Goal: Task Accomplishment & Management: Manage account settings

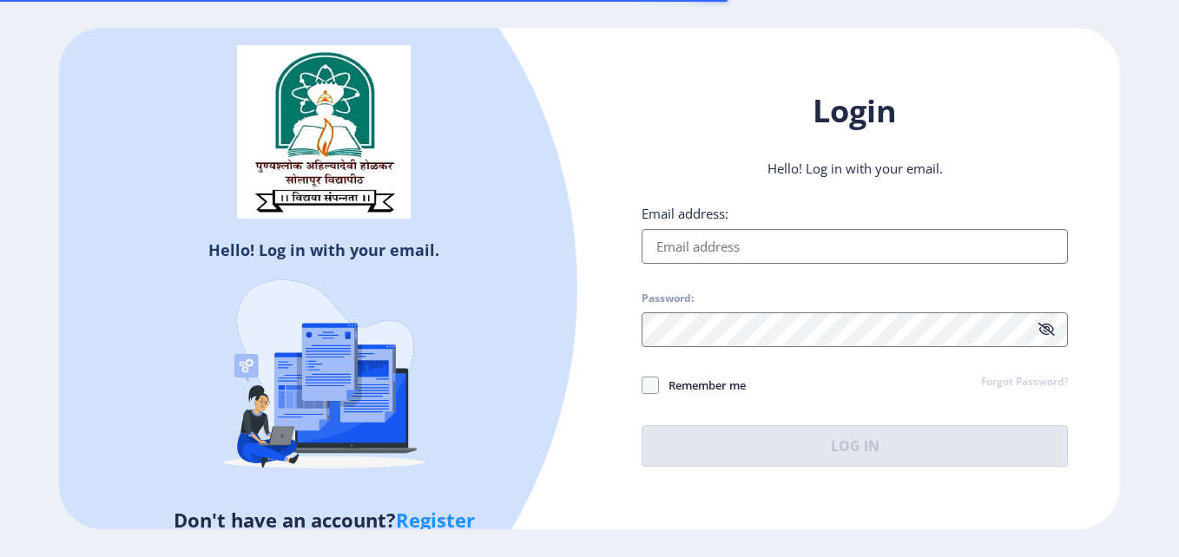
click at [805, 234] on input "Email address:" at bounding box center [855, 246] width 426 height 35
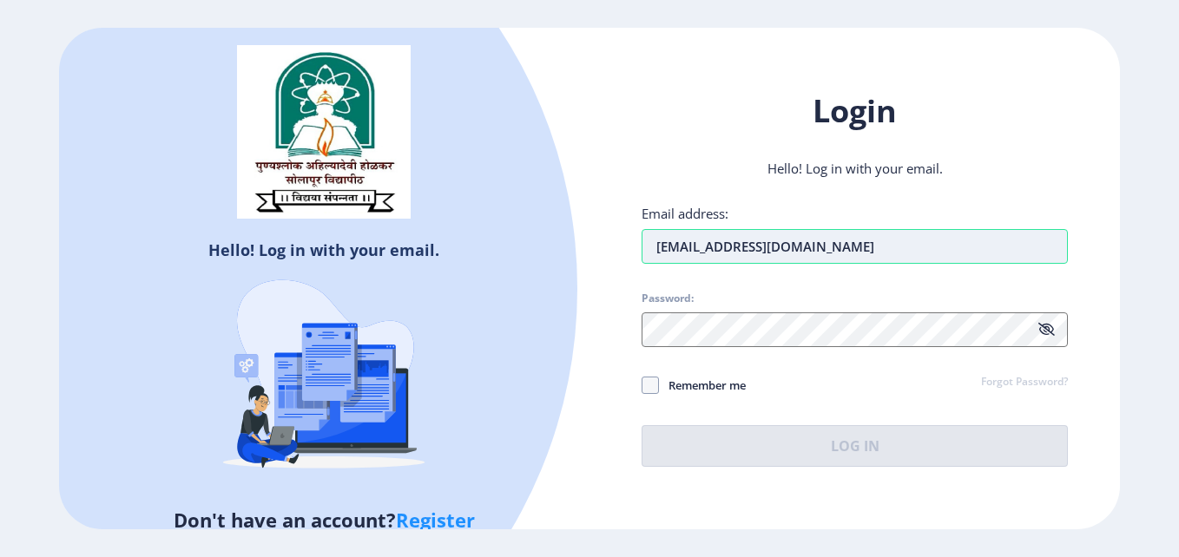
type input "[EMAIL_ADDRESS][DOMAIN_NAME]"
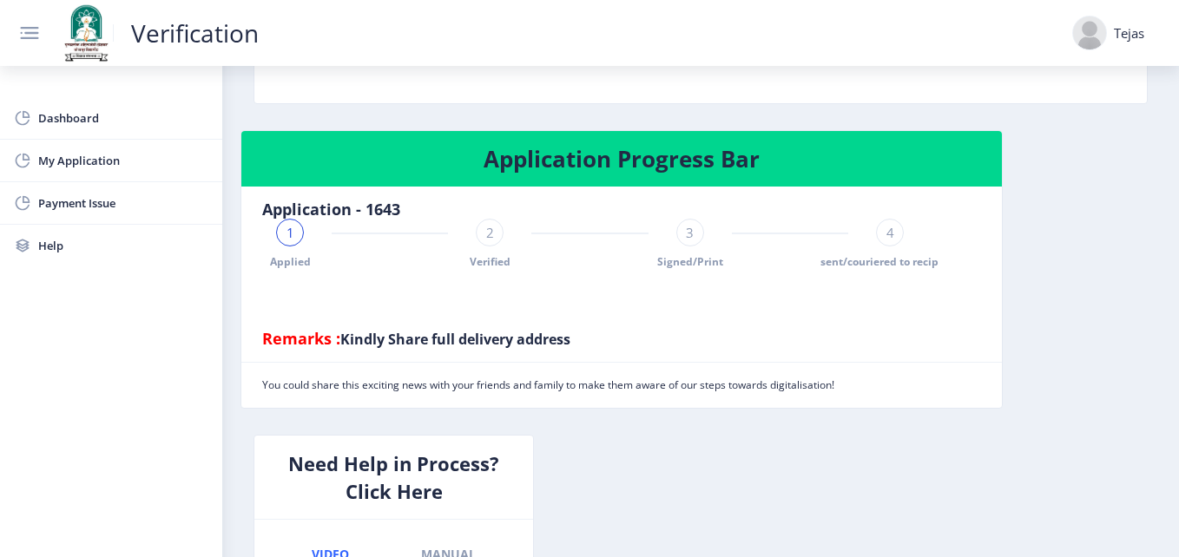
scroll to position [397, 0]
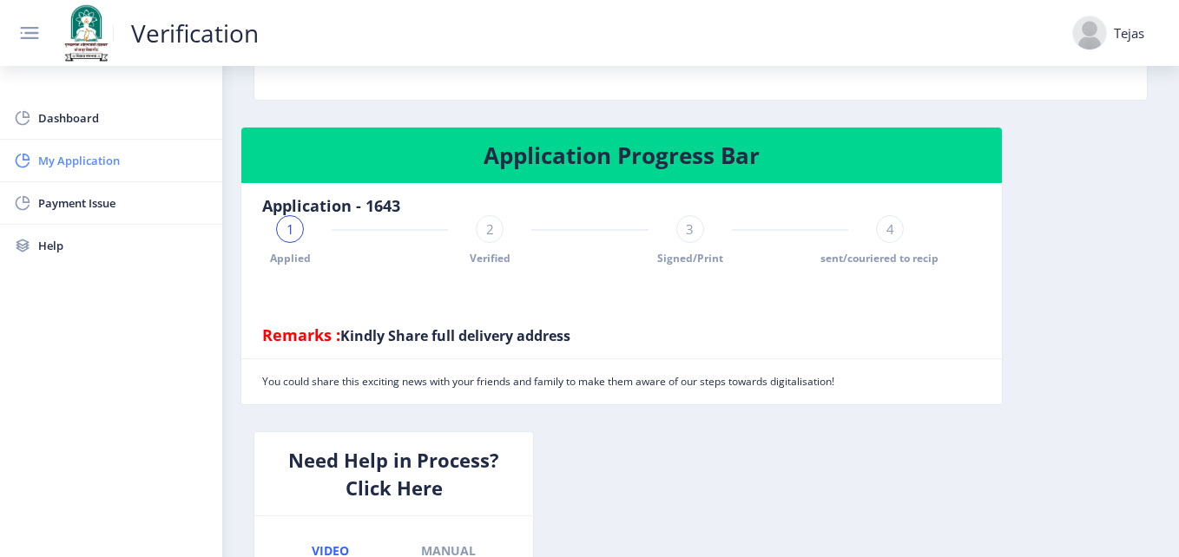
click at [110, 164] on span "My Application" at bounding box center [123, 160] width 170 height 21
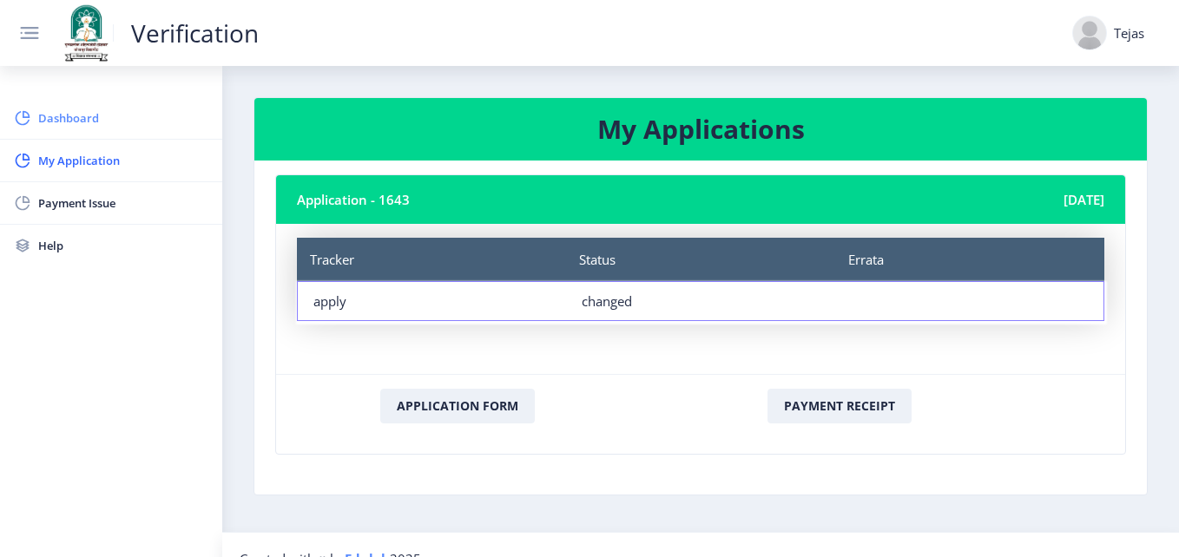
click at [105, 109] on span "Dashboard" at bounding box center [123, 118] width 170 height 21
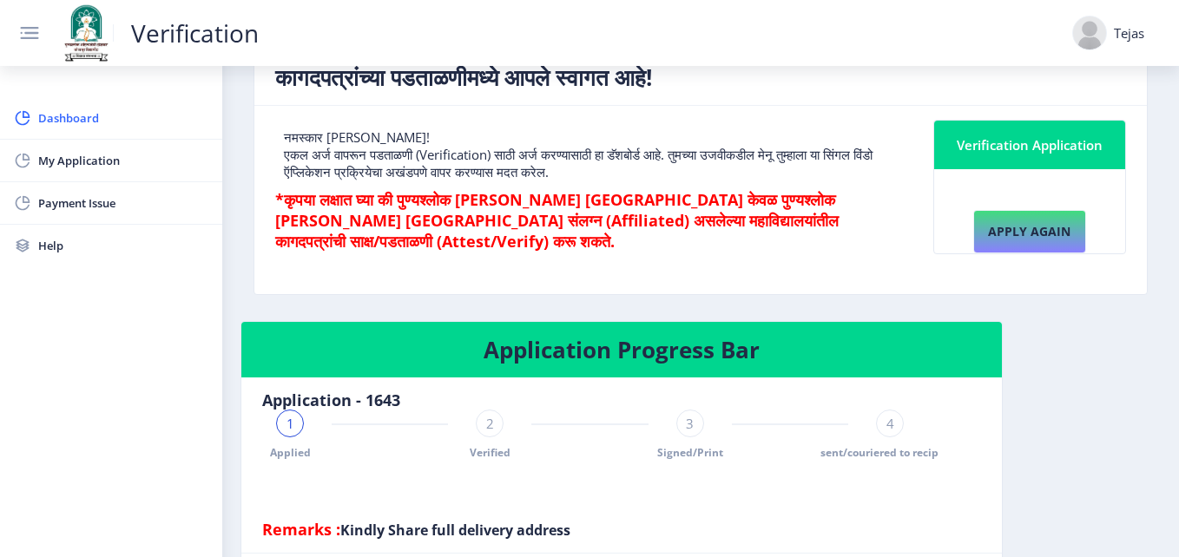
scroll to position [203, 0]
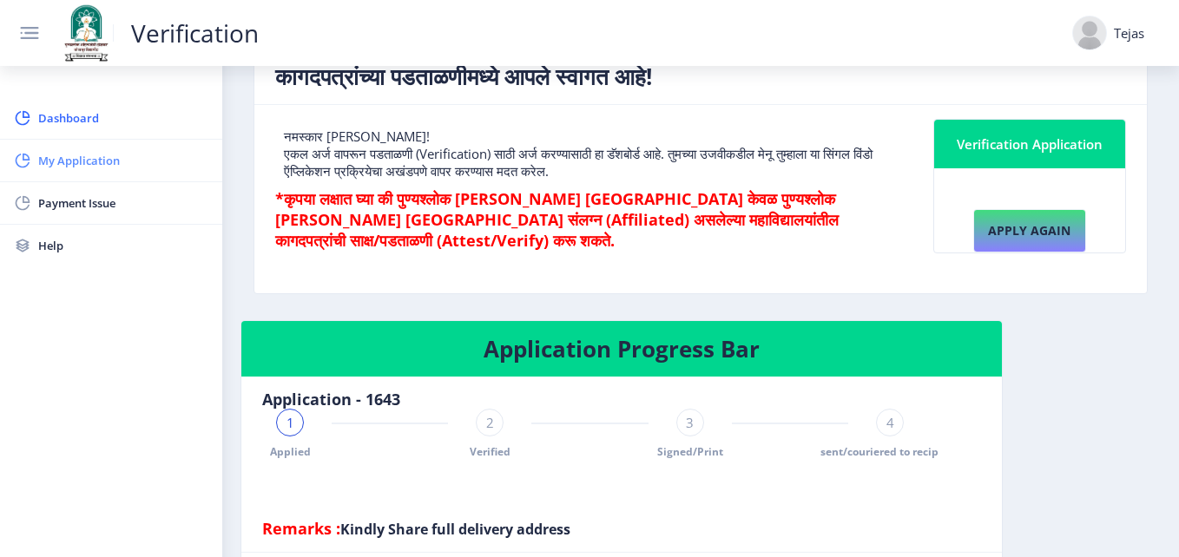
click at [97, 146] on link "My Application" at bounding box center [111, 161] width 222 height 42
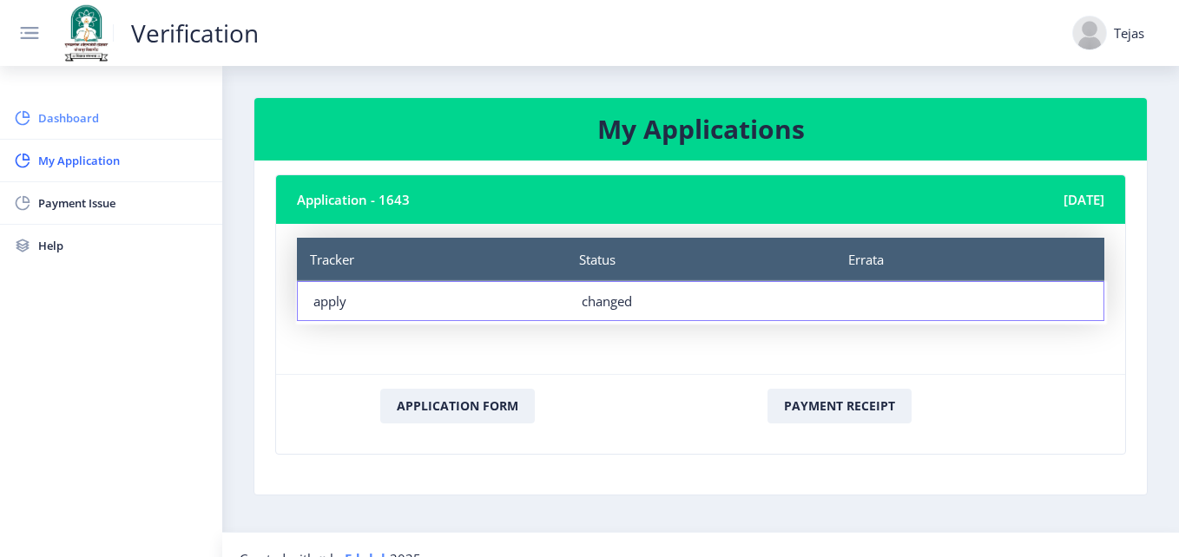
click at [45, 103] on link "Dashboard" at bounding box center [111, 118] width 222 height 42
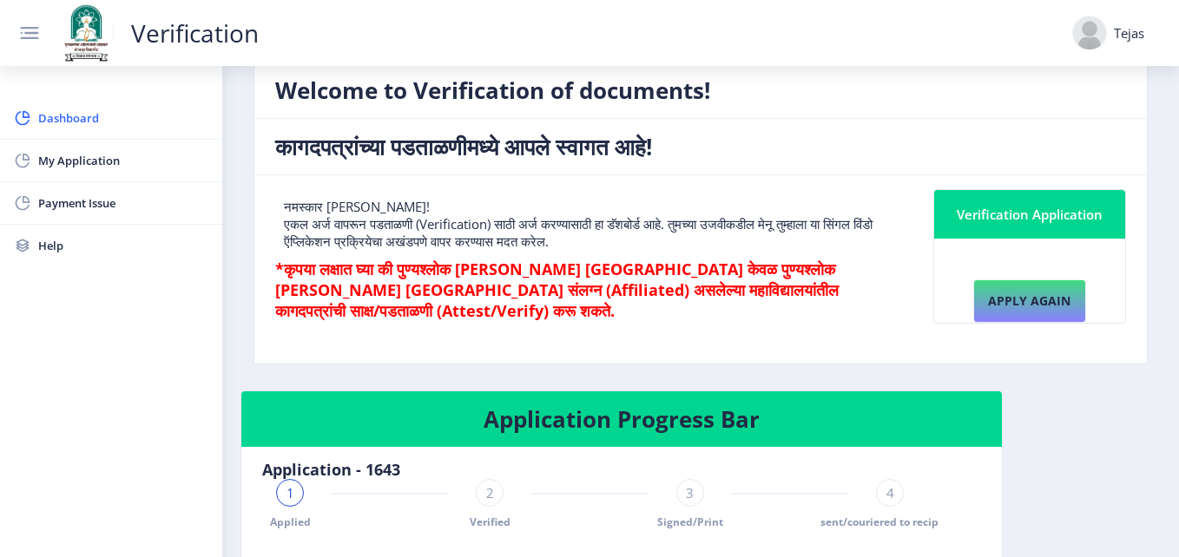
scroll to position [135, 0]
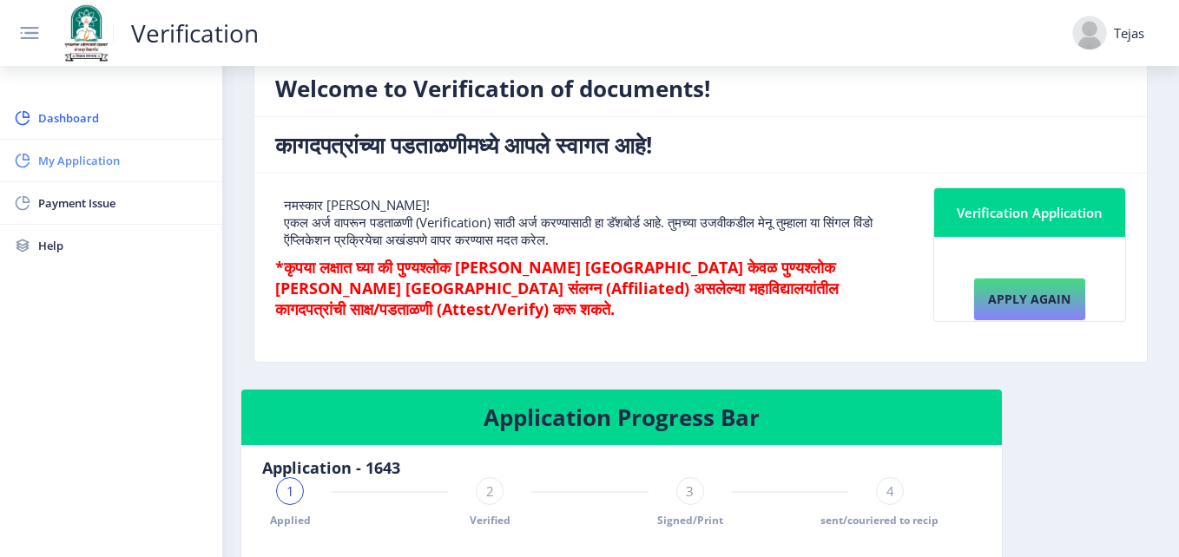
click at [88, 166] on span "My Application" at bounding box center [123, 160] width 170 height 21
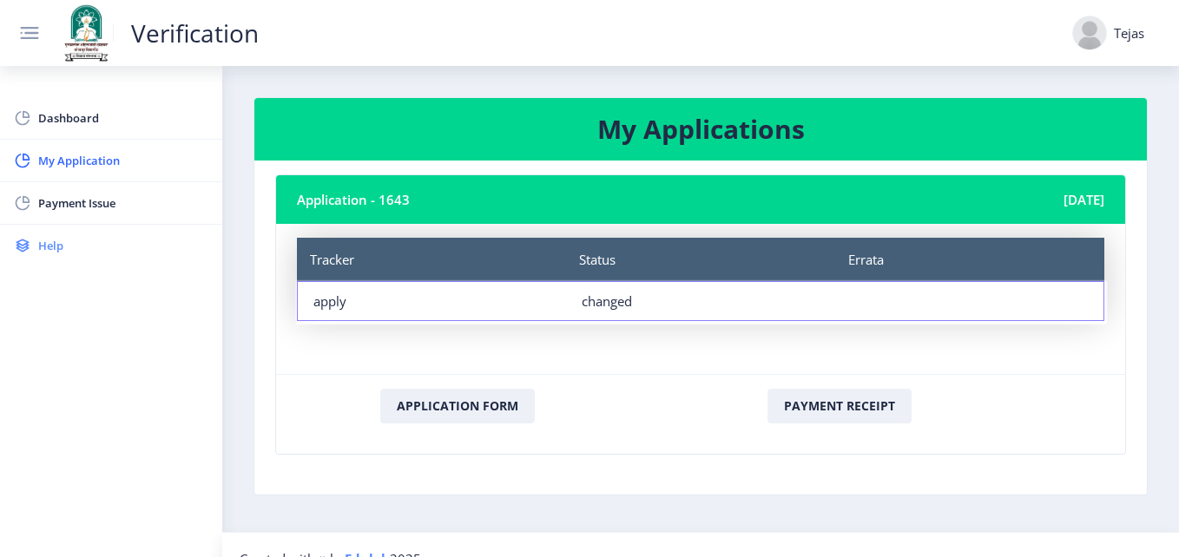
click at [41, 233] on link "Help" at bounding box center [111, 246] width 222 height 42
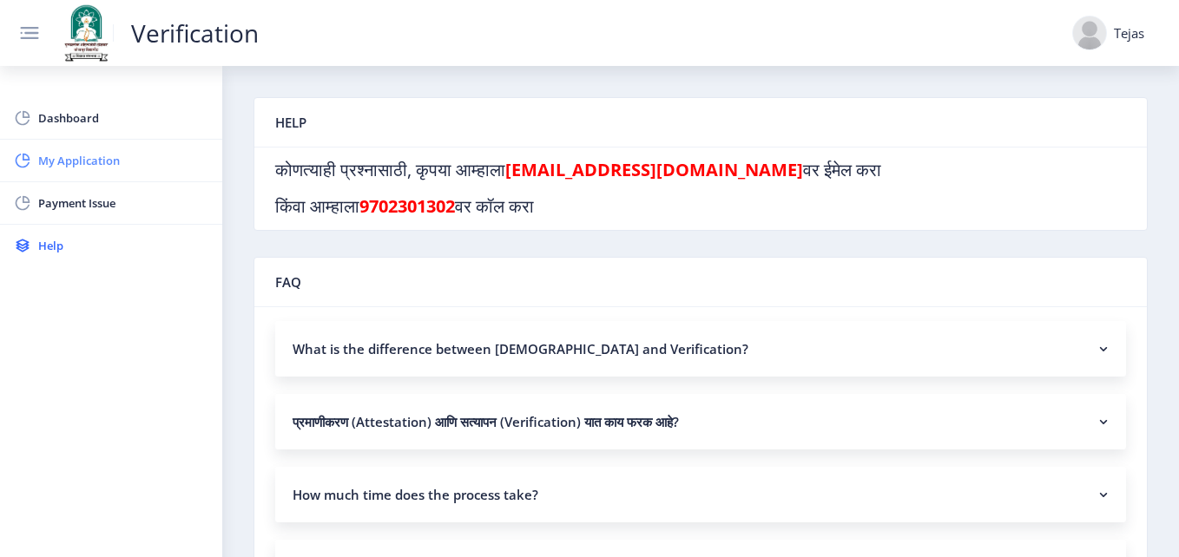
click at [132, 148] on link "My Application" at bounding box center [111, 161] width 222 height 42
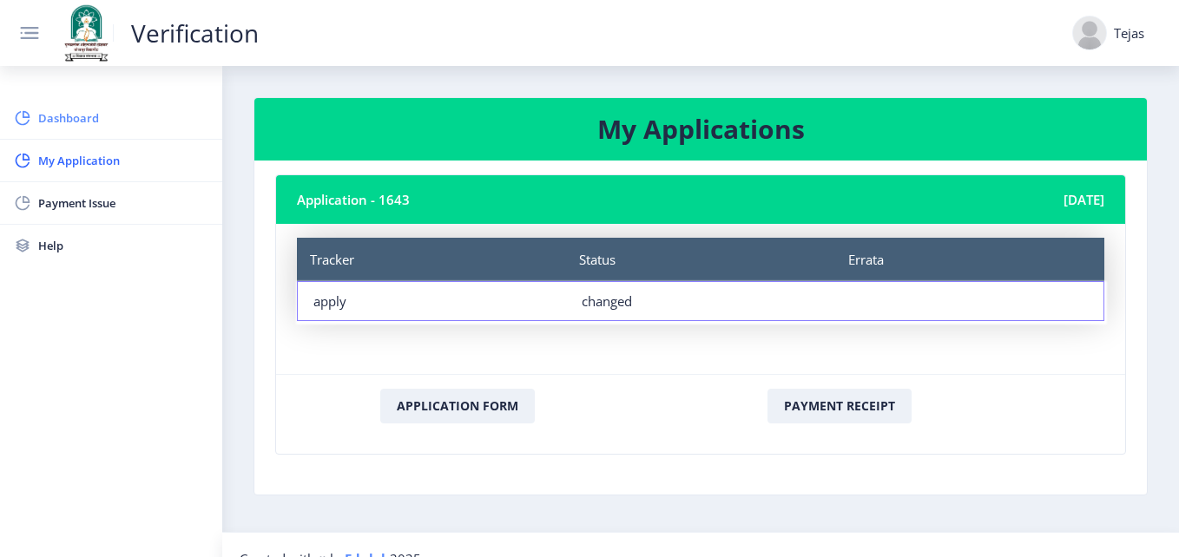
click at [27, 127] on link "Dashboard" at bounding box center [111, 118] width 222 height 42
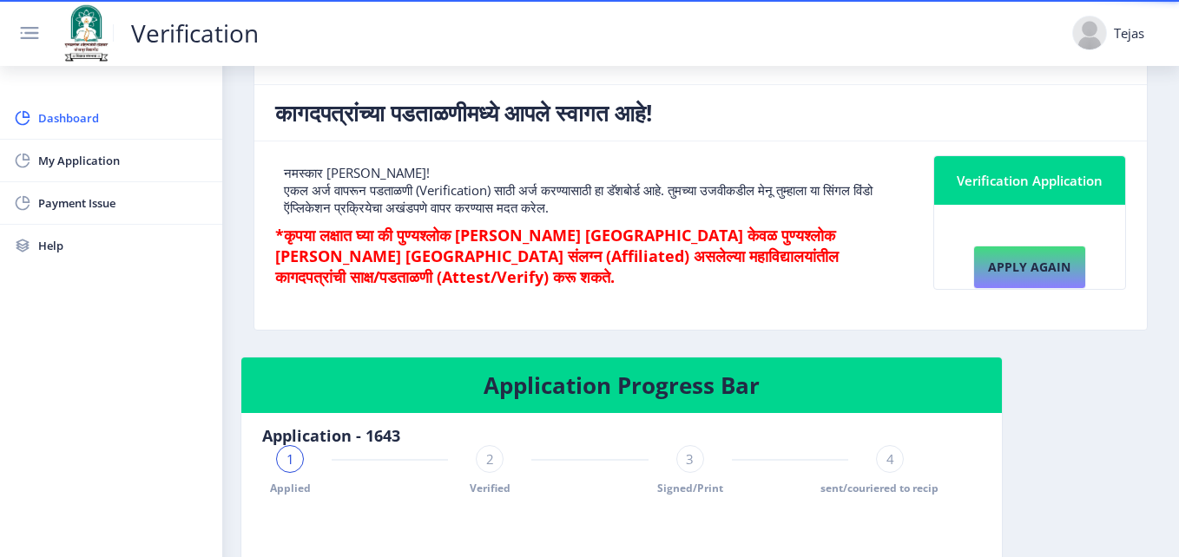
scroll to position [175, 0]
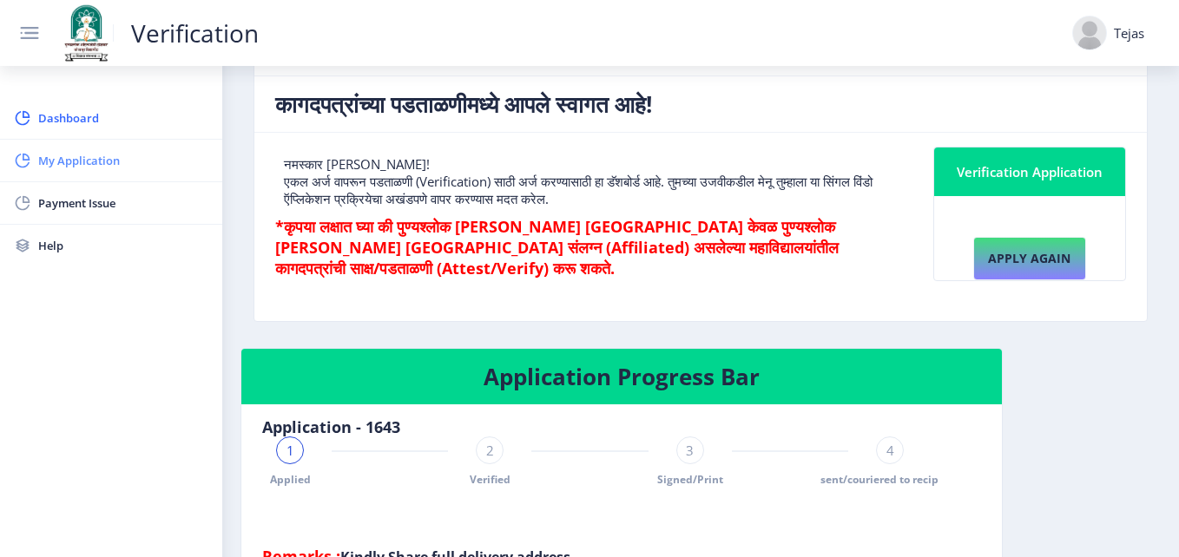
click at [70, 162] on span "My Application" at bounding box center [123, 160] width 170 height 21
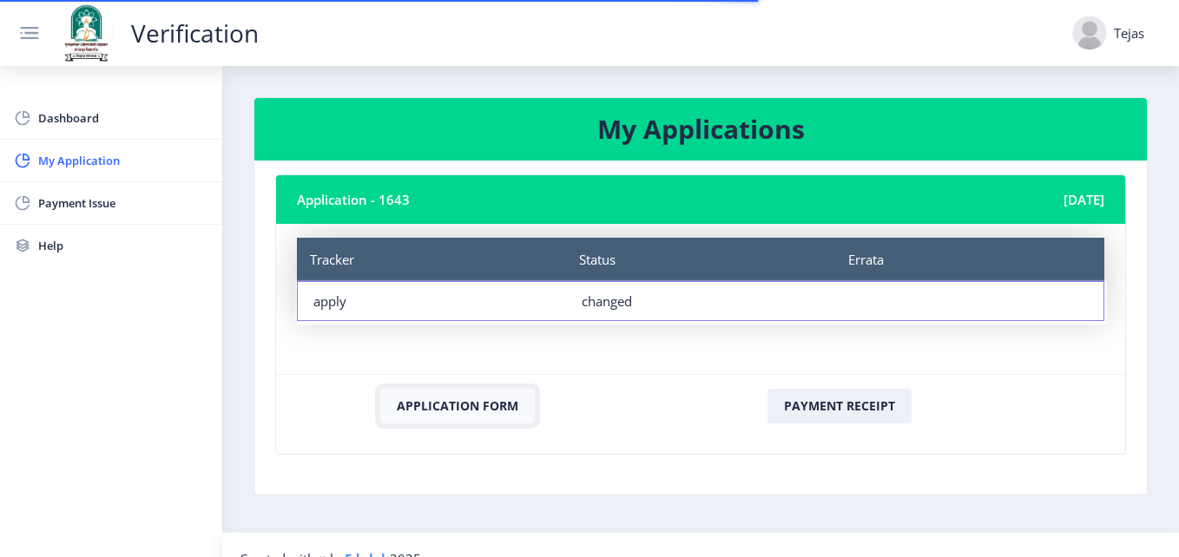
click at [403, 391] on button "Application Form" at bounding box center [457, 406] width 155 height 35
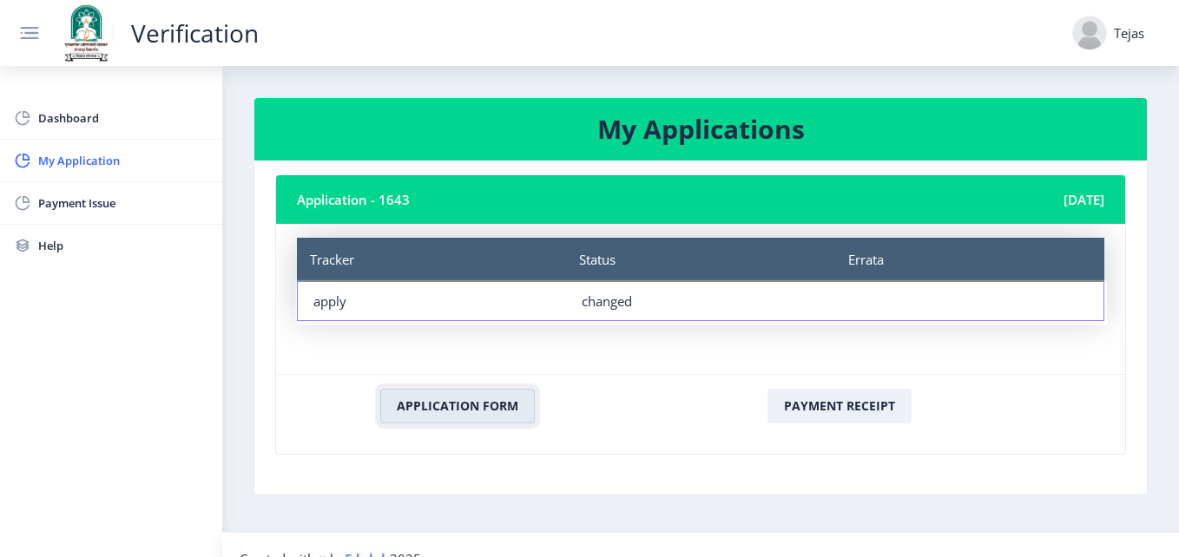
scroll to position [28, 0]
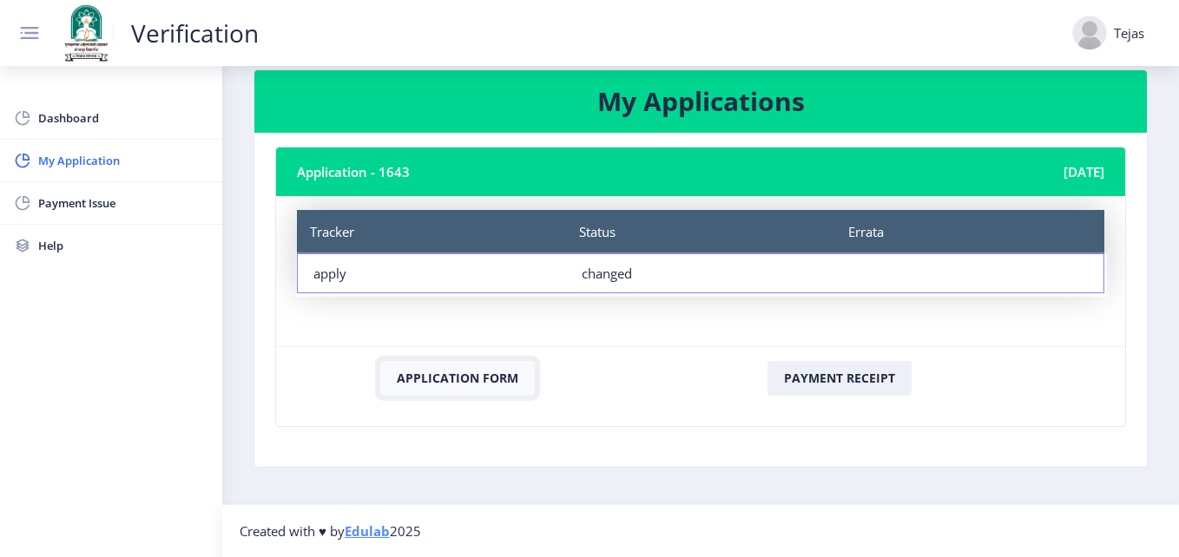
click at [418, 384] on button "Application Form" at bounding box center [457, 378] width 155 height 35
click at [177, 263] on link "Help" at bounding box center [111, 246] width 222 height 42
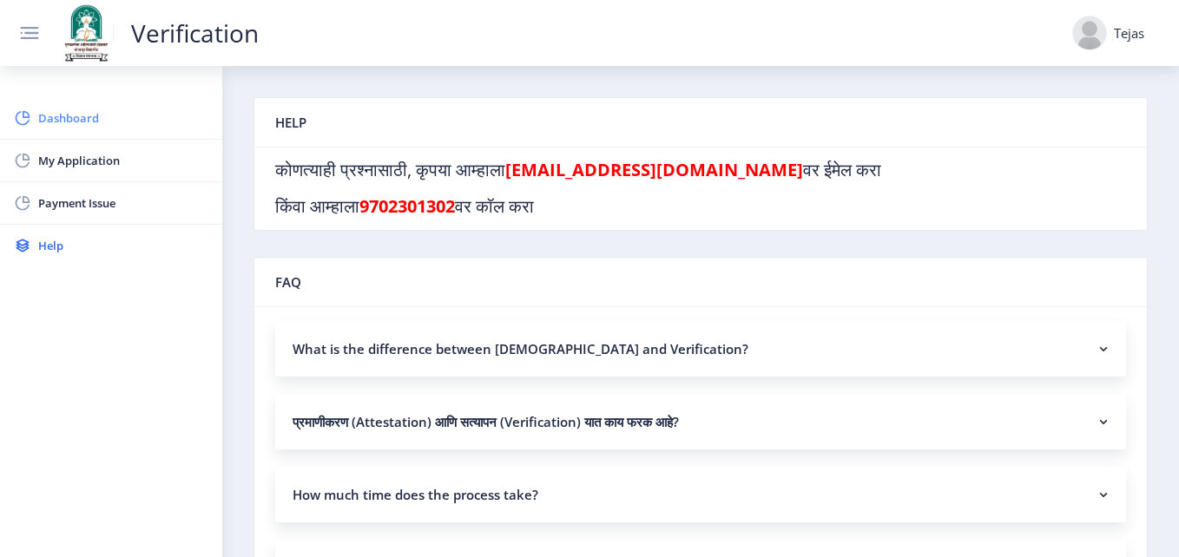
click at [111, 112] on span "Dashboard" at bounding box center [123, 118] width 170 height 21
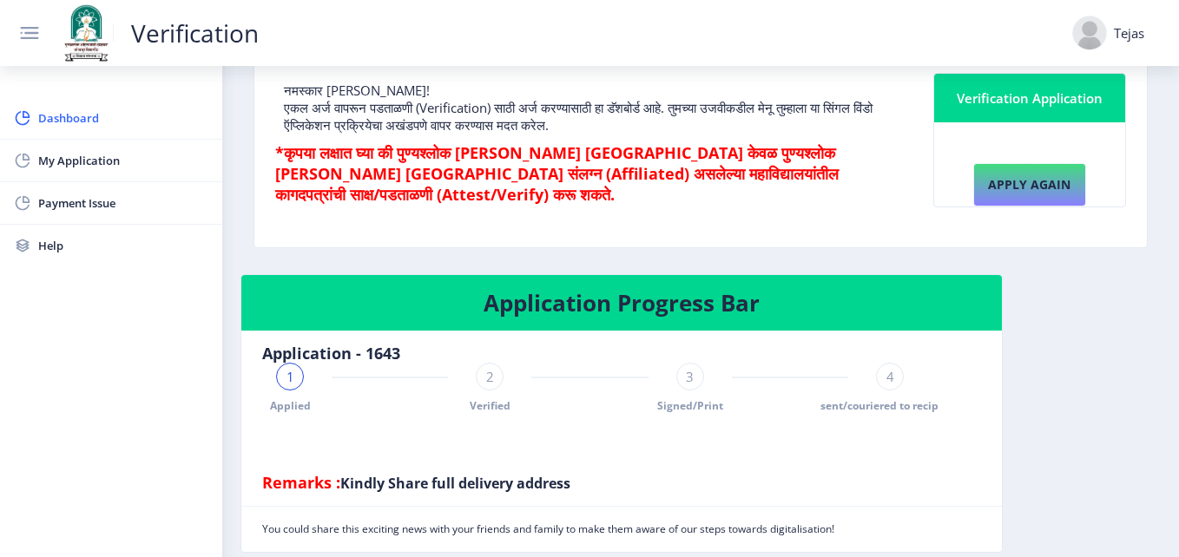
scroll to position [247, 0]
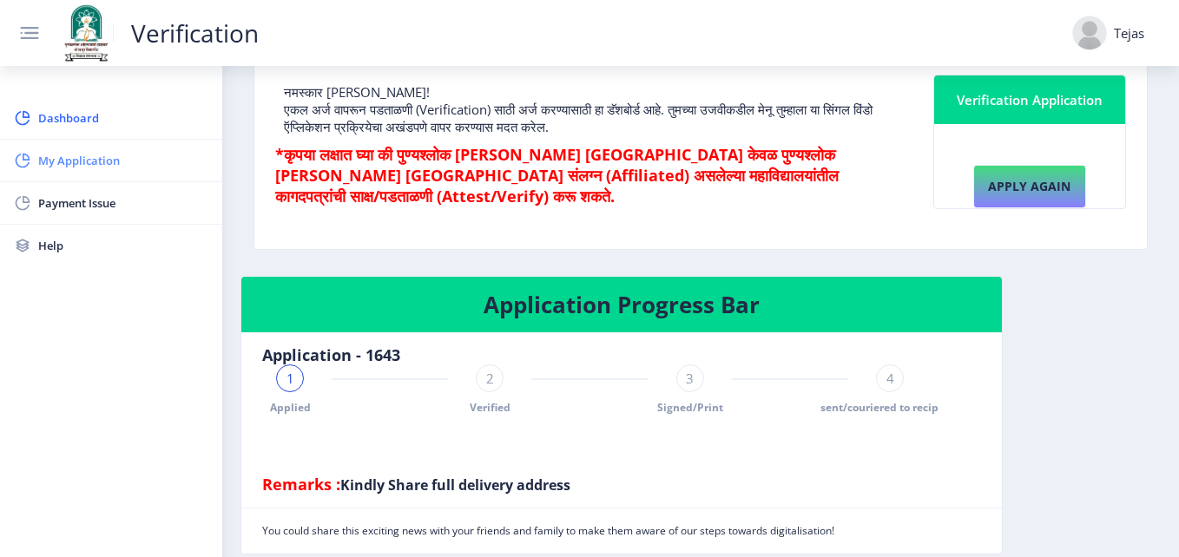
click at [89, 150] on span "My Application" at bounding box center [123, 160] width 170 height 21
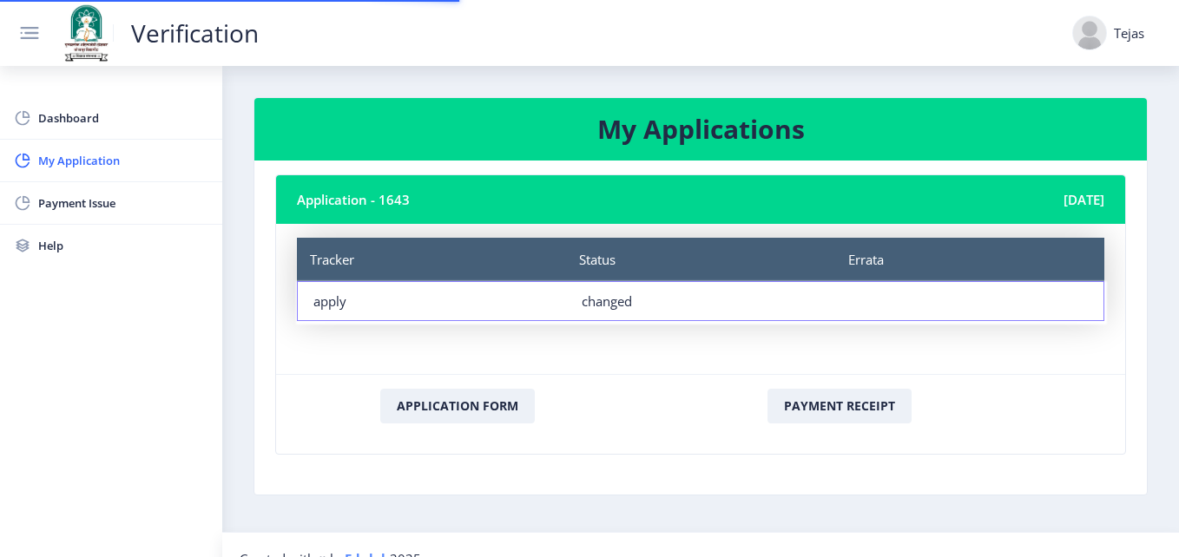
scroll to position [28, 0]
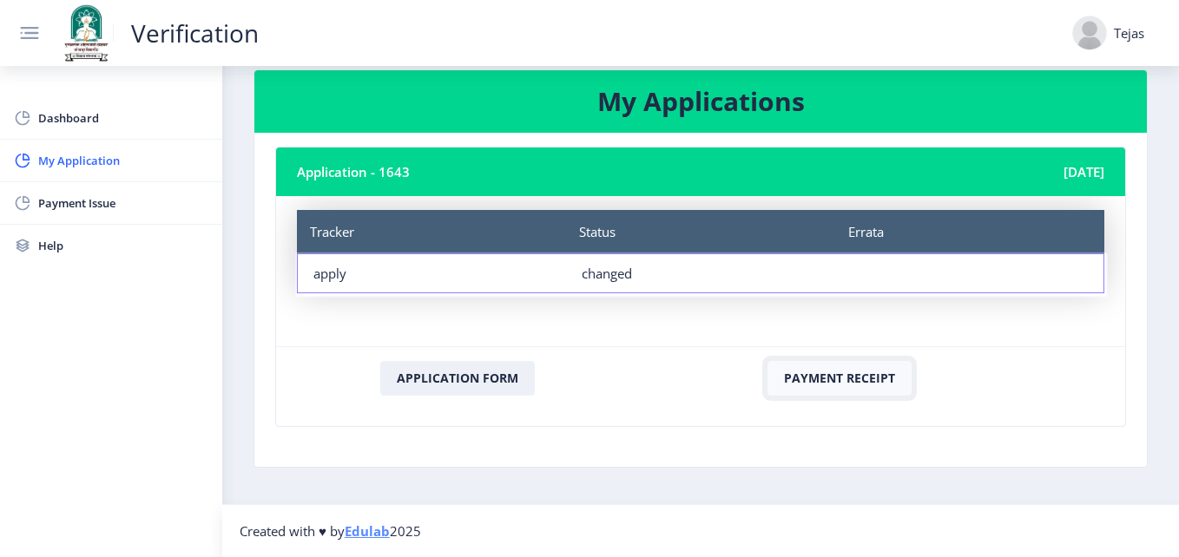
click at [834, 377] on button "Payment Receipt" at bounding box center [840, 378] width 144 height 35
click at [844, 371] on button "Payment Receipt" at bounding box center [840, 378] width 144 height 35
click at [882, 379] on button "Payment Receipt" at bounding box center [840, 378] width 144 height 35
click at [78, 102] on link "Dashboard" at bounding box center [111, 118] width 222 height 42
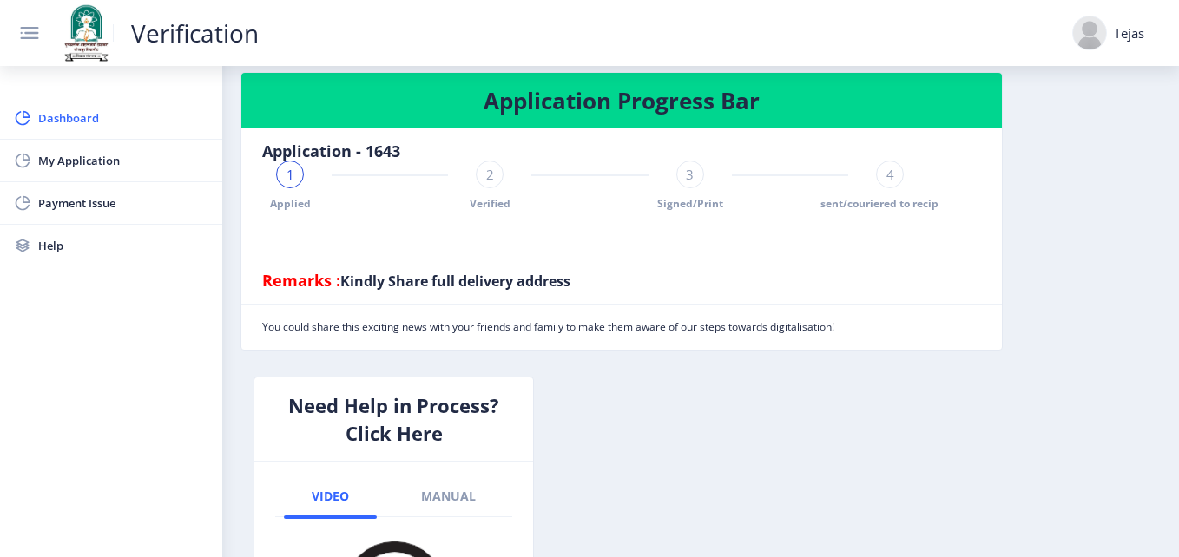
scroll to position [452, 0]
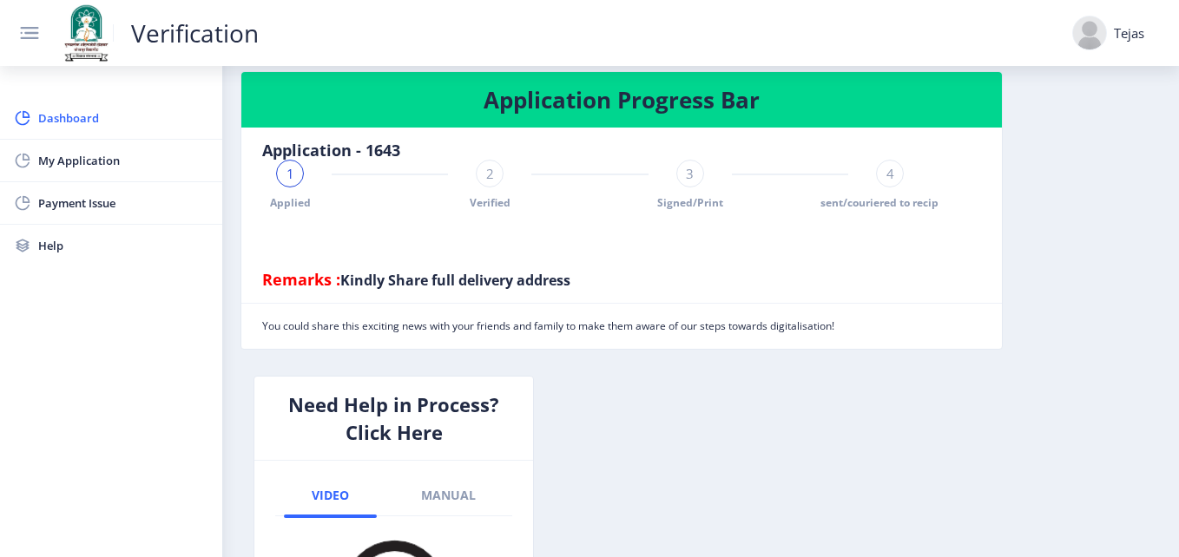
click at [1092, 17] on div at bounding box center [1089, 33] width 35 height 35
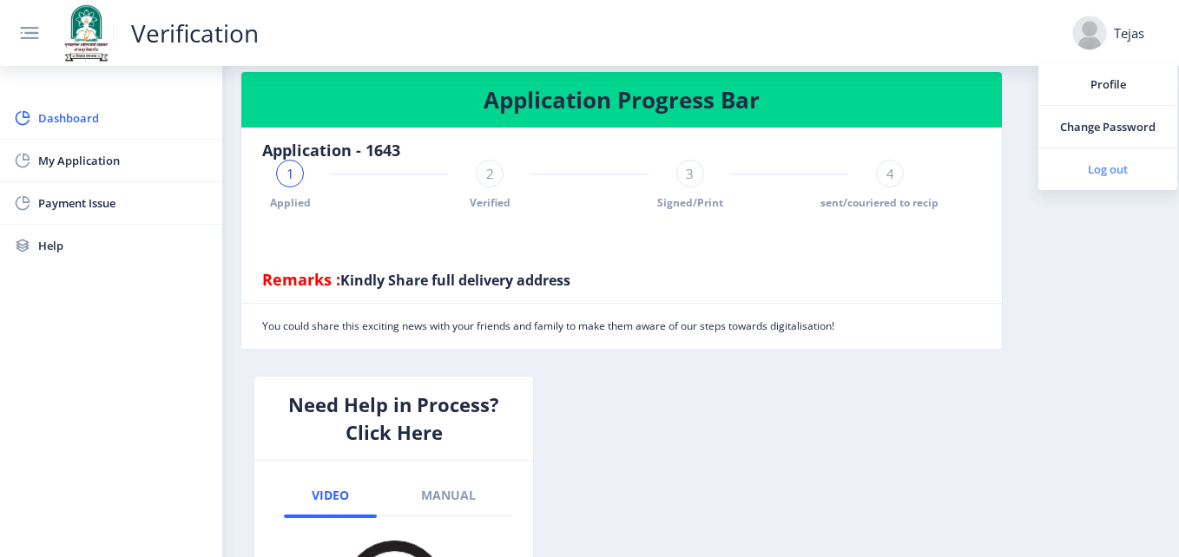
click at [1086, 157] on link "Log out" at bounding box center [1108, 169] width 139 height 42
